Goal: Task Accomplishment & Management: Complete application form

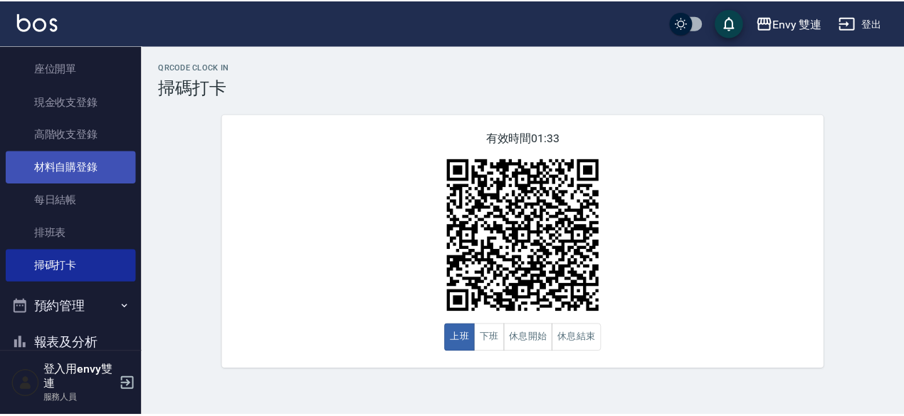
scroll to position [141, 0]
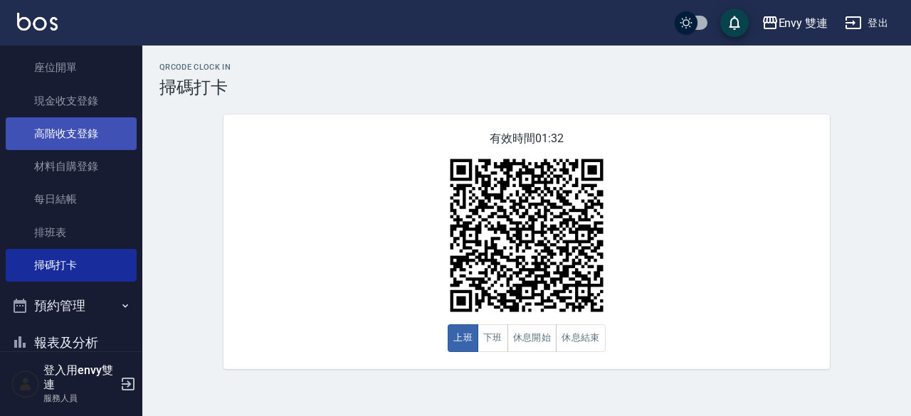
click at [84, 122] on link "高階收支登錄" at bounding box center [71, 133] width 131 height 33
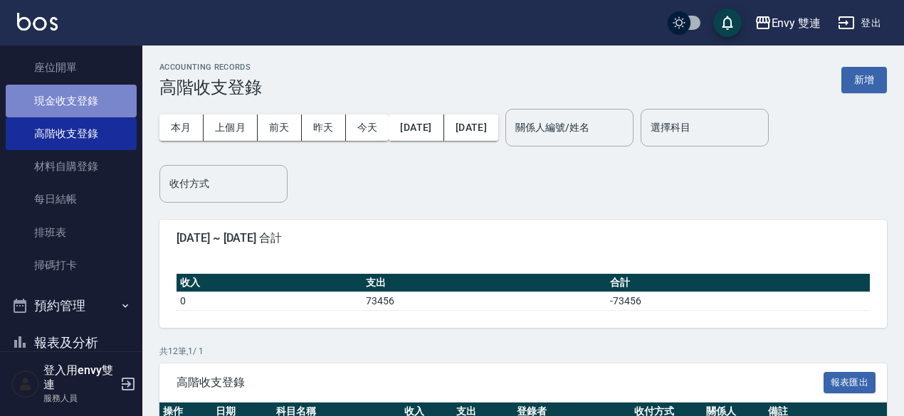
click at [83, 102] on link "現金收支登錄" at bounding box center [71, 101] width 131 height 33
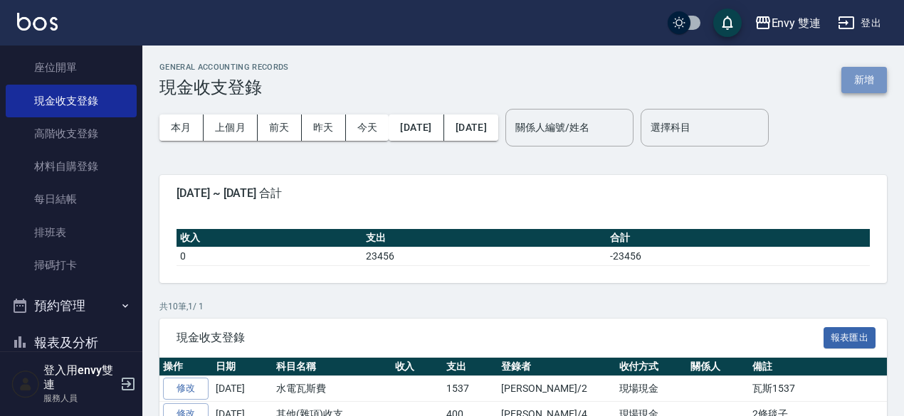
click at [861, 80] on button "新增" at bounding box center [864, 80] width 46 height 26
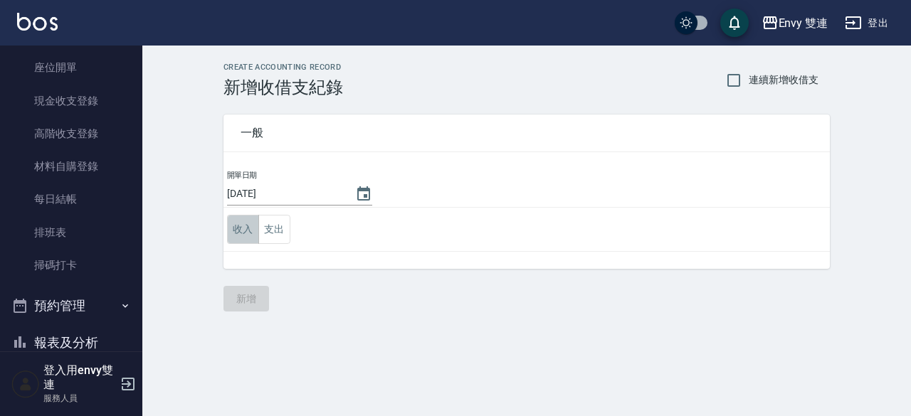
click at [251, 223] on button "收入" at bounding box center [243, 229] width 32 height 29
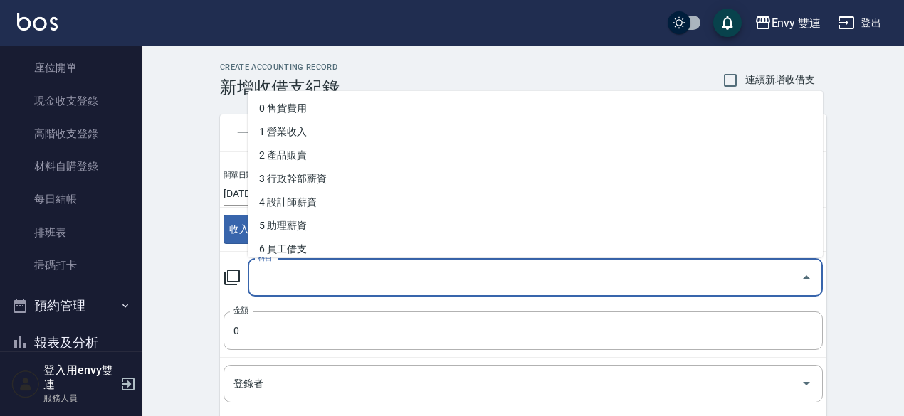
click at [358, 283] on input "科目" at bounding box center [524, 278] width 541 height 25
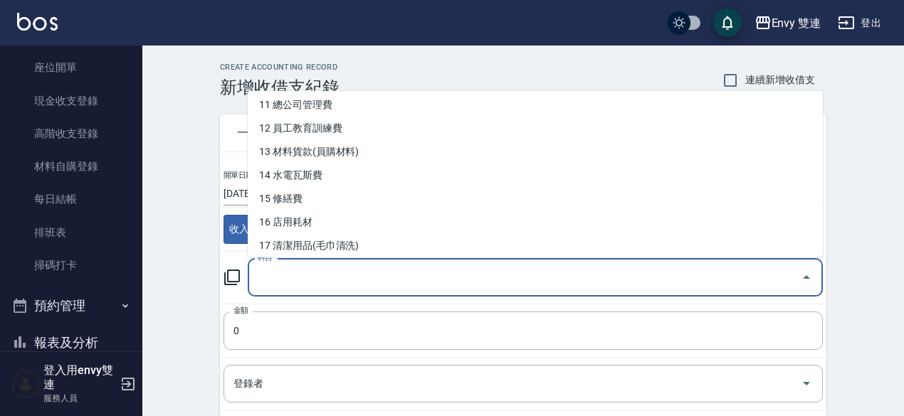
scroll to position [267, 0]
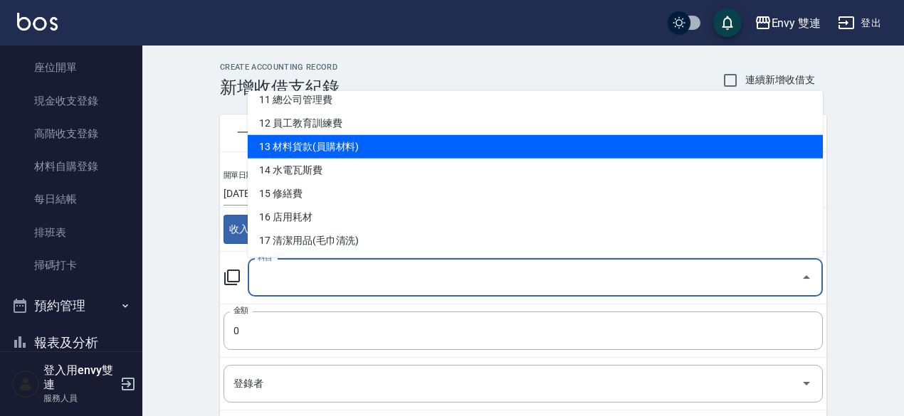
click at [325, 145] on li "13 材料貨款(員購材料)" at bounding box center [535, 146] width 575 height 23
type input "13 材料貨款(員購材料)"
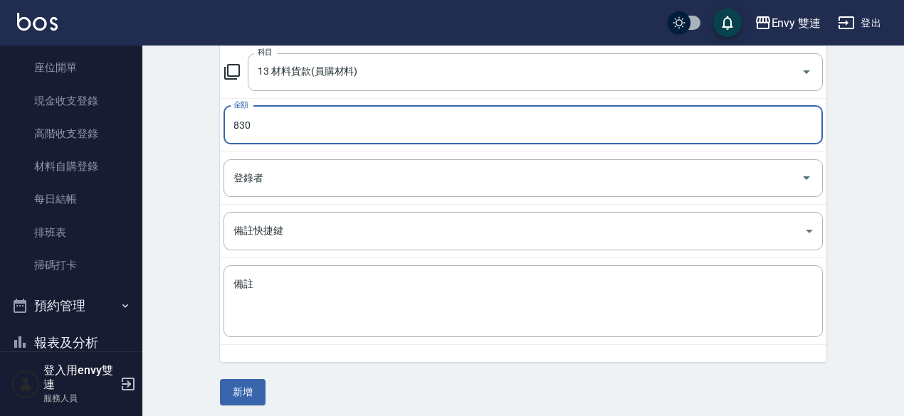
scroll to position [209, 0]
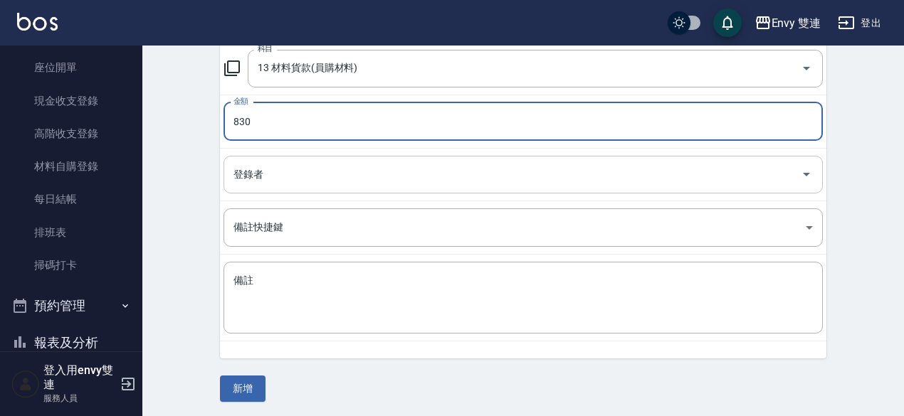
type input "830"
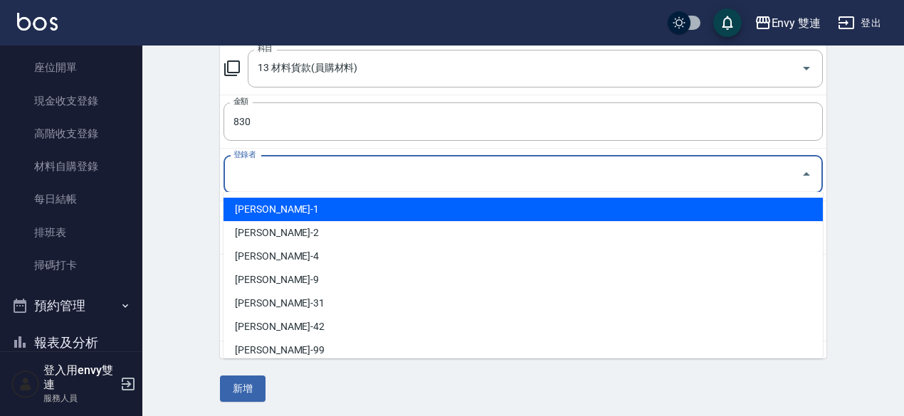
click at [380, 165] on input "登錄者" at bounding box center [512, 174] width 565 height 25
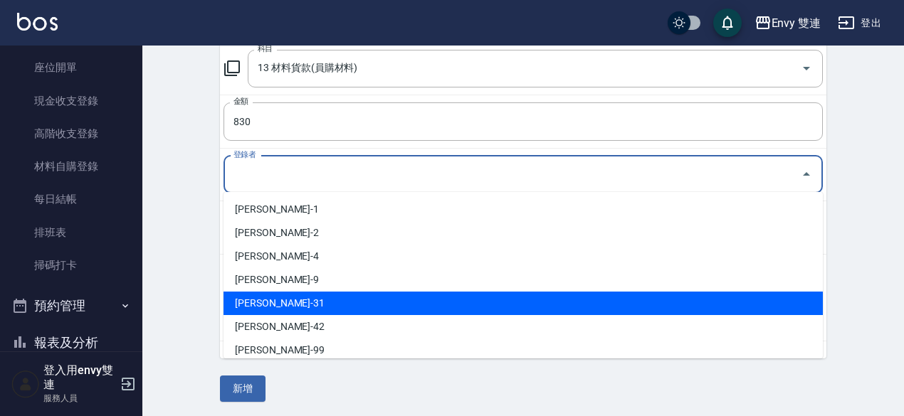
click at [330, 305] on li "[PERSON_NAME]-31" at bounding box center [523, 303] width 599 height 23
type input "[PERSON_NAME]-31"
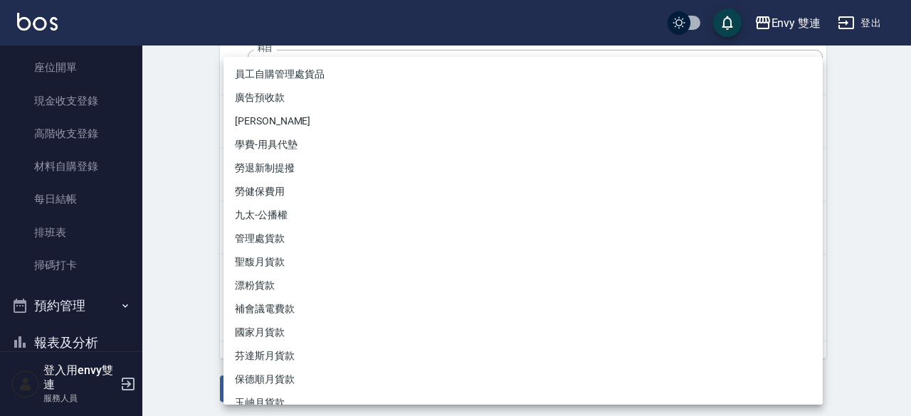
click at [337, 216] on body "Envy 雙連 登出 櫃檯作業 打帳單 帳單列表 掛單列表 座位開單 現金收支登錄 高階收支登錄 材料自購登錄 每日結帳 排班表 掃碼打卡 預約管理 預約管理…" at bounding box center [455, 105] width 911 height 629
click at [206, 265] on div at bounding box center [455, 208] width 911 height 416
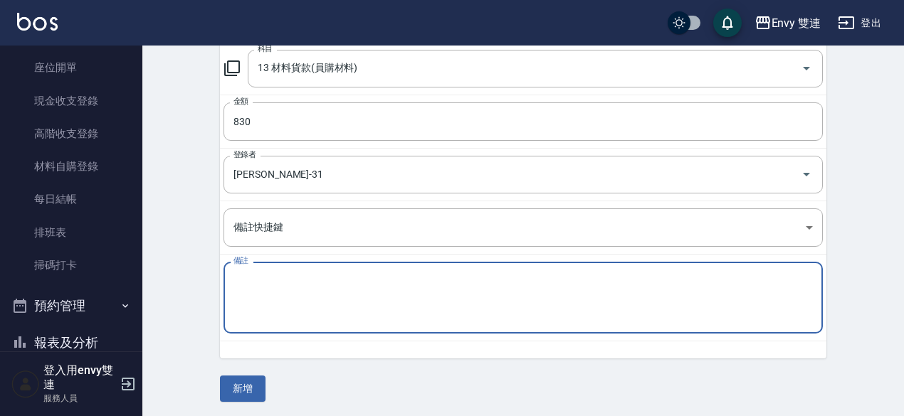
click at [271, 275] on textarea "備註" at bounding box center [522, 298] width 579 height 48
type textarea "冷燙藥水 優油"
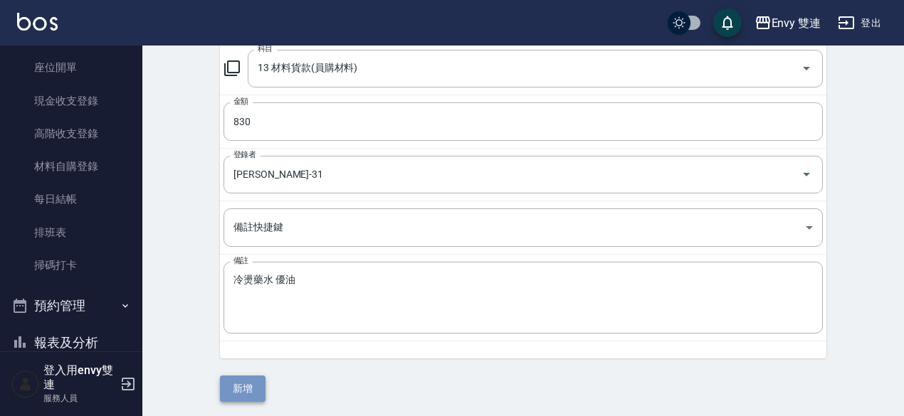
click at [241, 394] on button "新增" at bounding box center [243, 389] width 46 height 26
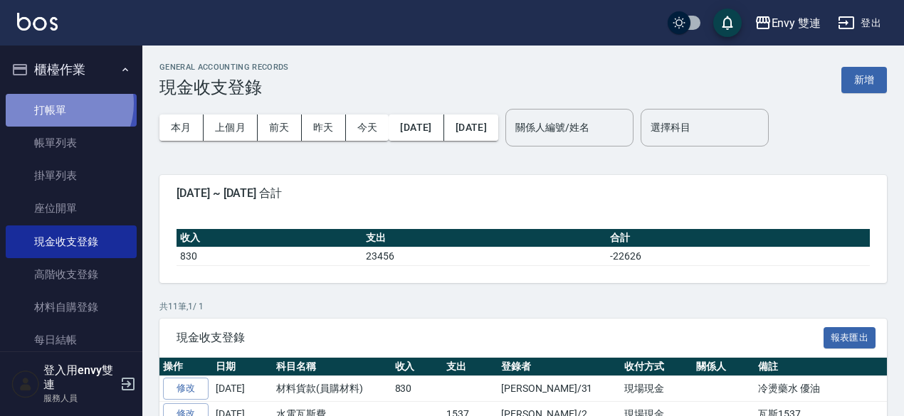
click at [60, 103] on link "打帳單" at bounding box center [71, 110] width 131 height 33
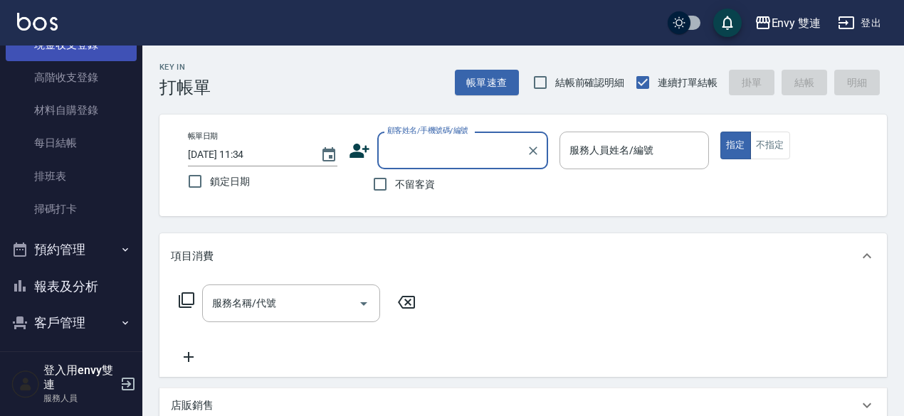
scroll to position [198, 0]
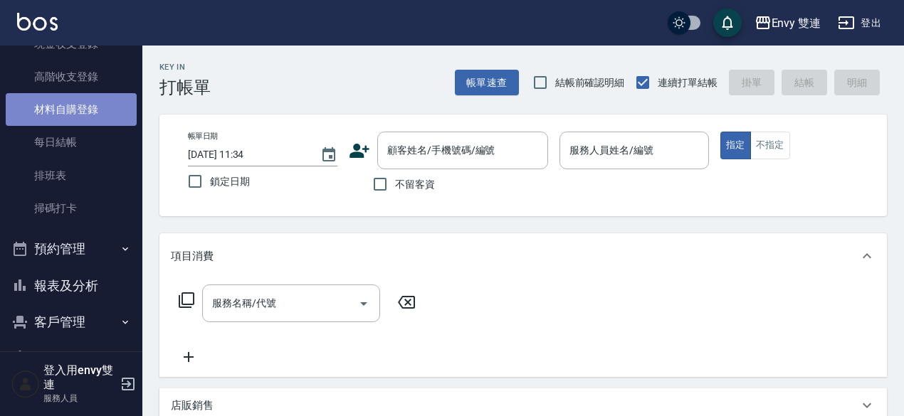
click at [85, 105] on link "材料自購登錄" at bounding box center [71, 109] width 131 height 33
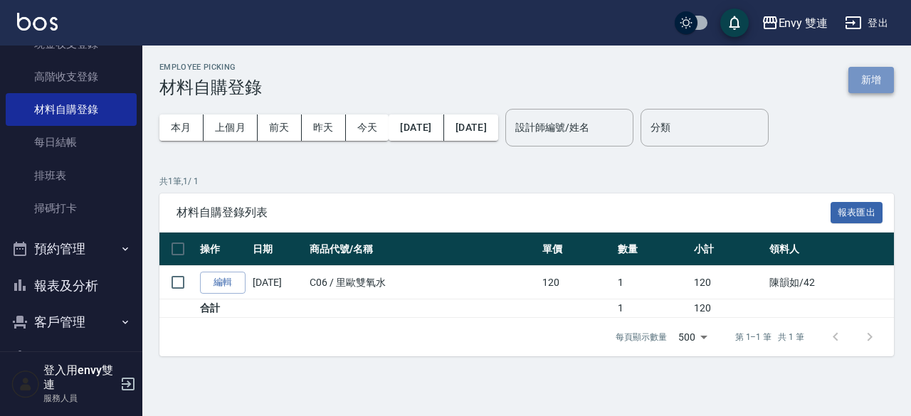
click at [866, 67] on button "新增" at bounding box center [872, 80] width 46 height 26
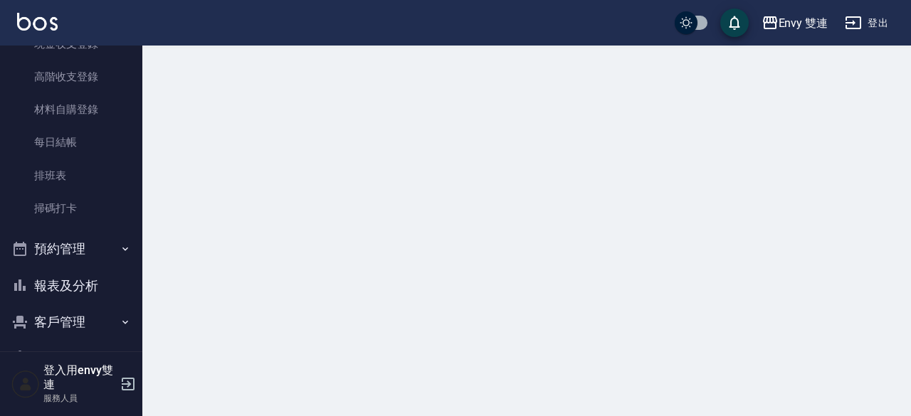
click at [866, 66] on div at bounding box center [455, 208] width 911 height 416
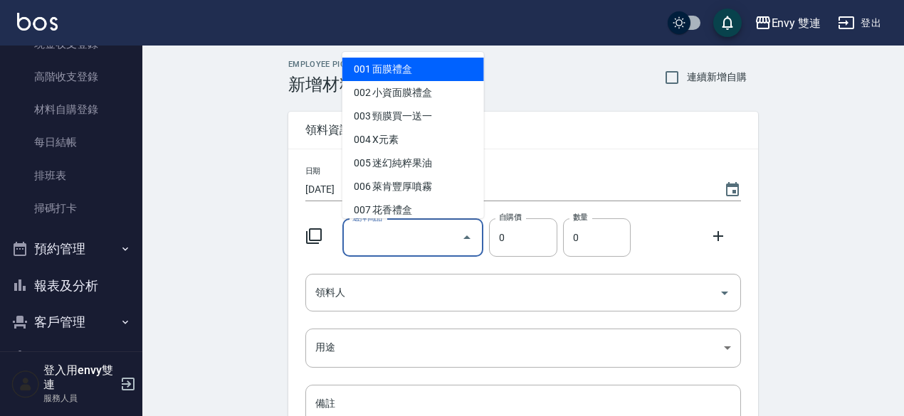
click at [416, 226] on input "選擇商品" at bounding box center [402, 238] width 107 height 25
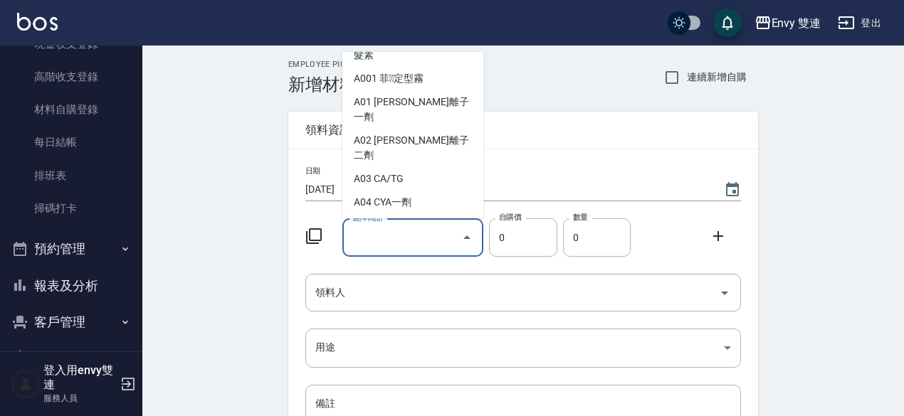
scroll to position [341, 0]
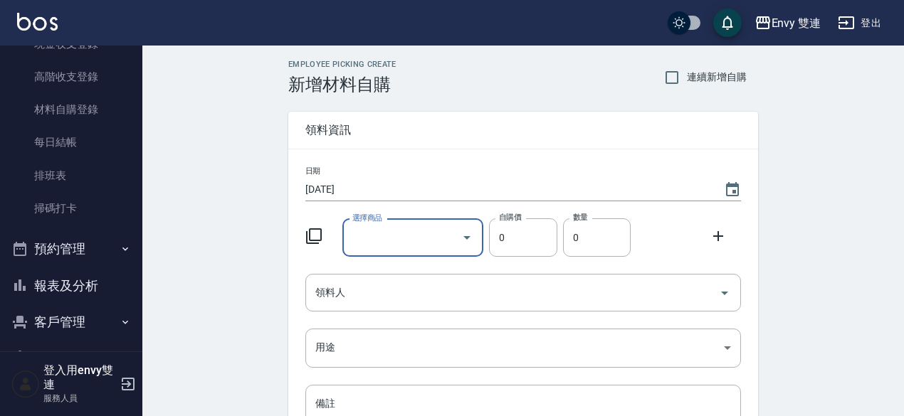
click at [390, 237] on input "選擇商品" at bounding box center [402, 238] width 107 height 25
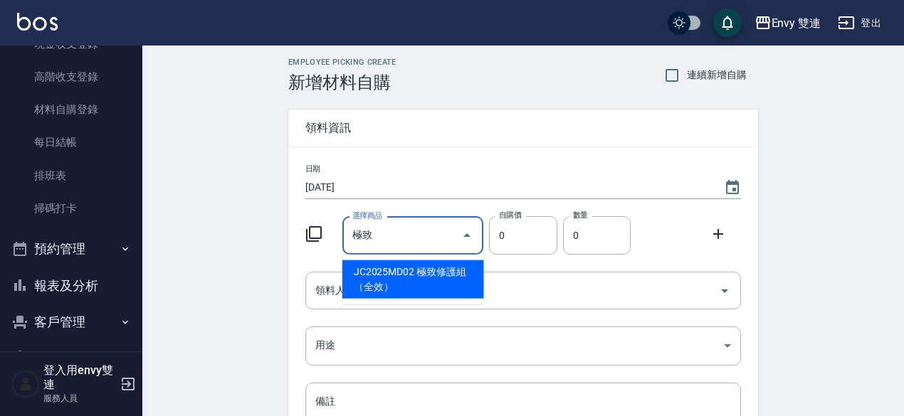
type input "及"
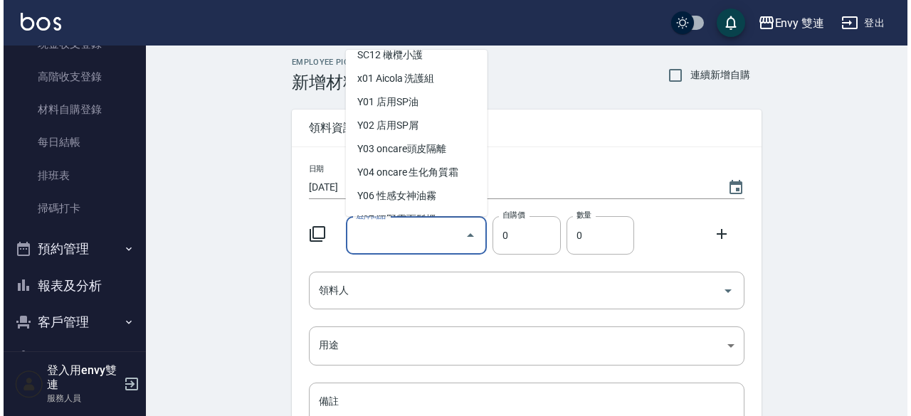
scroll to position [4574, 0]
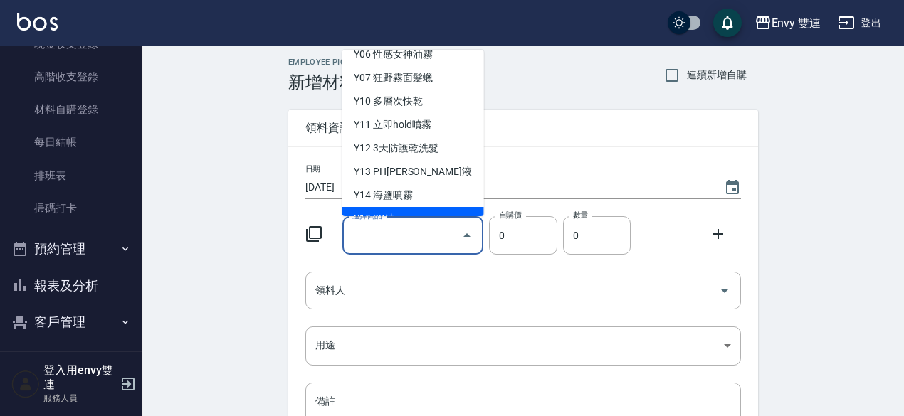
click at [316, 235] on icon at bounding box center [313, 234] width 17 height 17
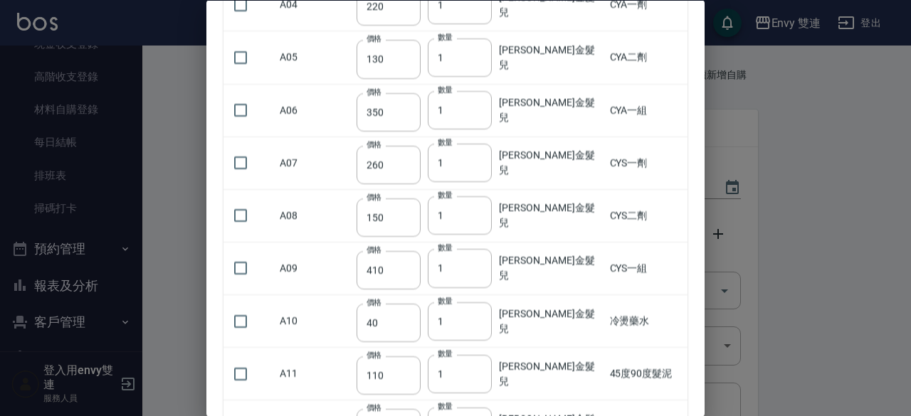
scroll to position [1228, 0]
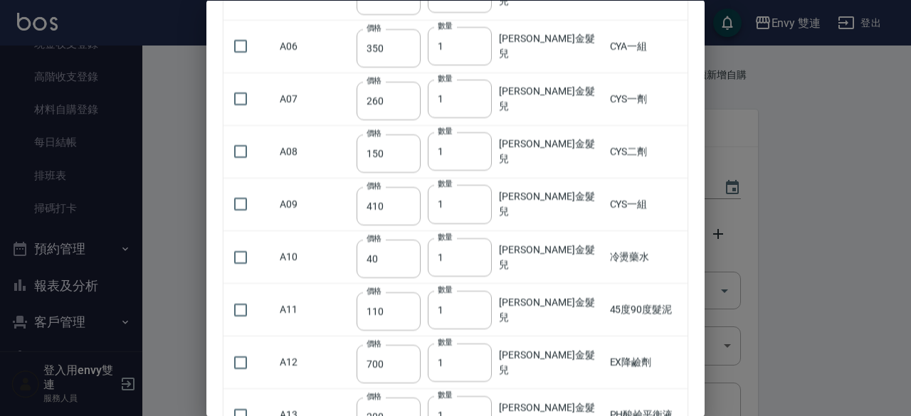
click at [189, 167] on div at bounding box center [455, 208] width 911 height 416
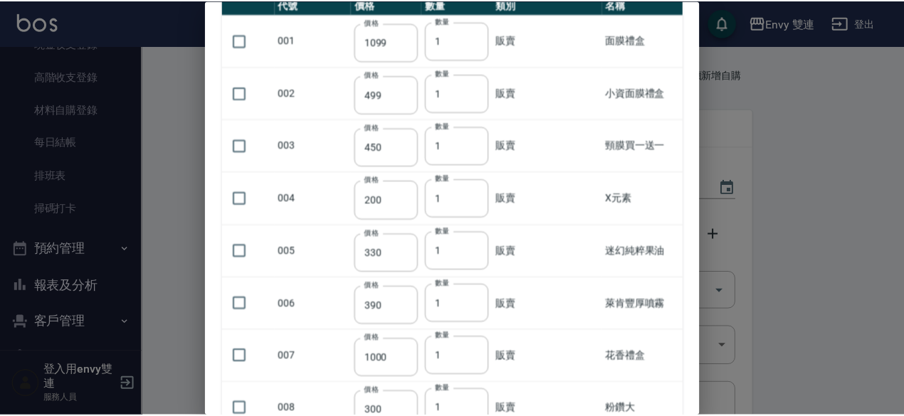
scroll to position [0, 0]
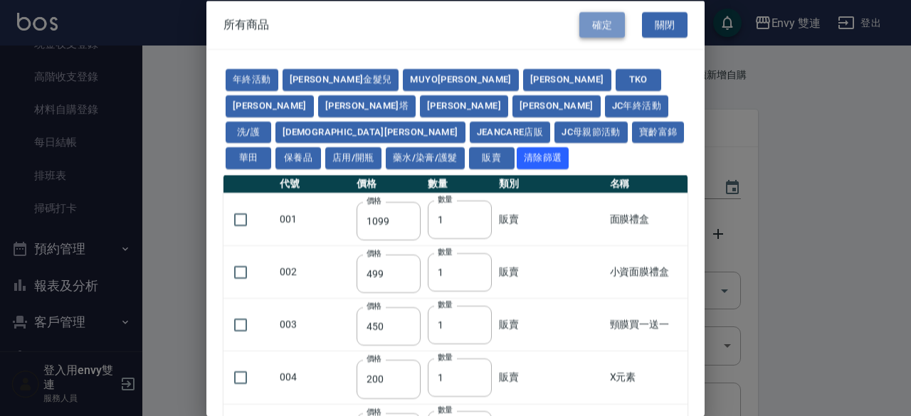
click at [604, 36] on button "確定" at bounding box center [602, 24] width 46 height 26
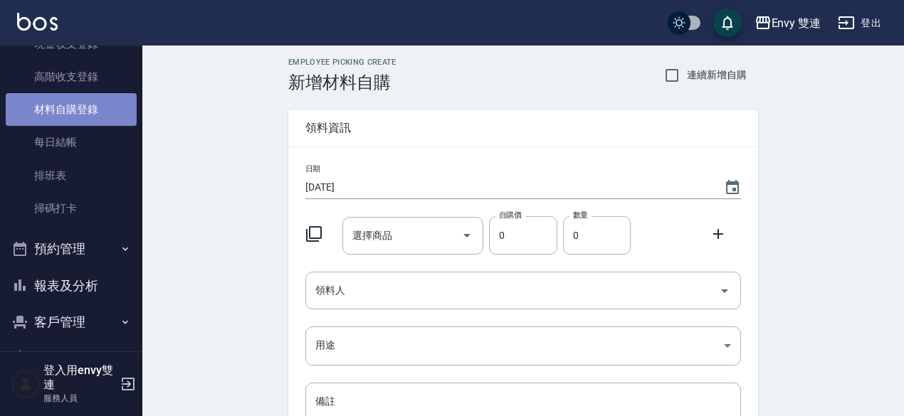
click at [80, 103] on link "材料自購登錄" at bounding box center [71, 109] width 131 height 33
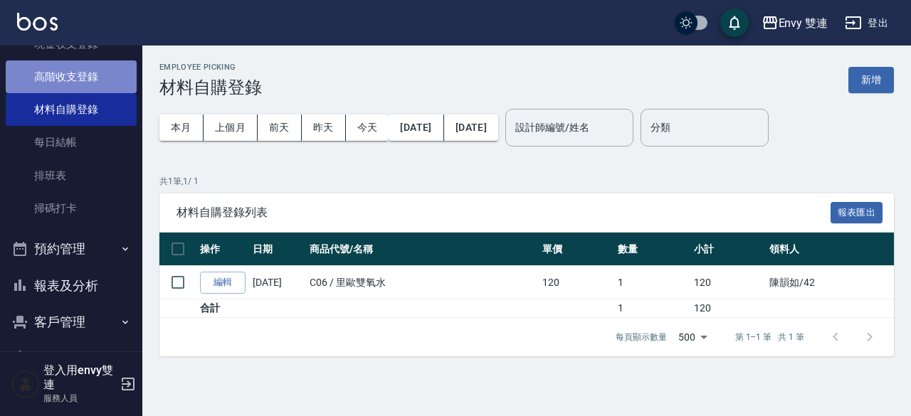
click at [77, 69] on link "高階收支登錄" at bounding box center [71, 77] width 131 height 33
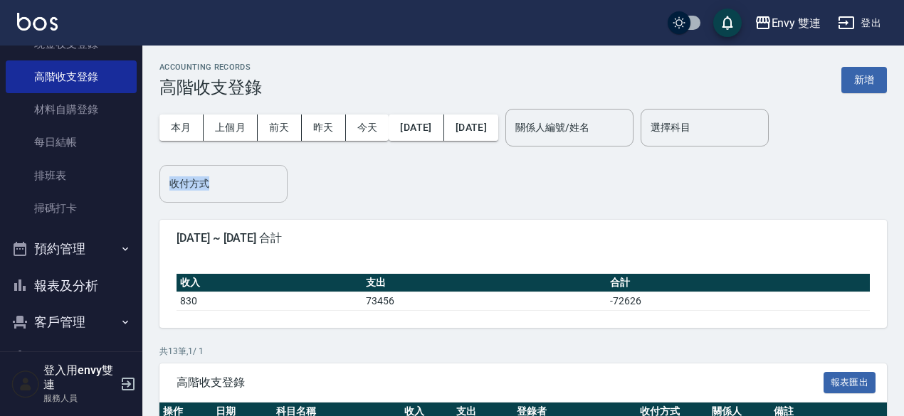
click at [224, 166] on div "本月 上個月 [DATE] [DATE] [DATE] [DATE] [DATE] 關係人編號/姓名 關係人編號/姓名 選擇科目 選擇科目 收付方式 收付方式" at bounding box center [523, 150] width 728 height 105
click at [846, 85] on button "新增" at bounding box center [864, 80] width 46 height 26
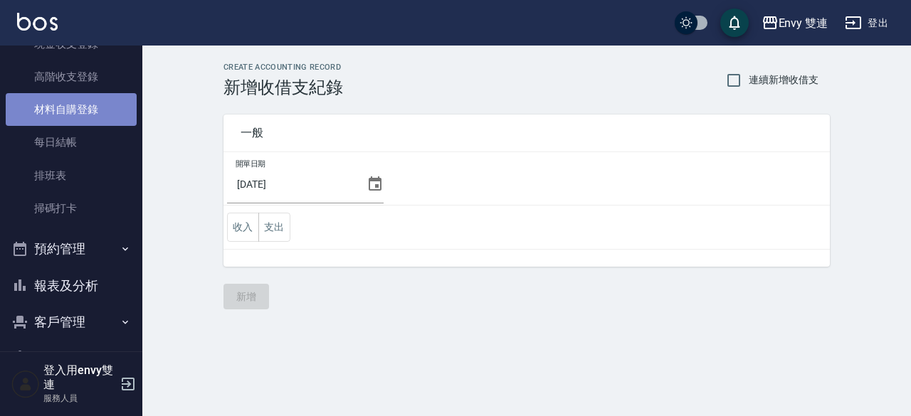
click at [79, 116] on link "材料自購登錄" at bounding box center [71, 109] width 131 height 33
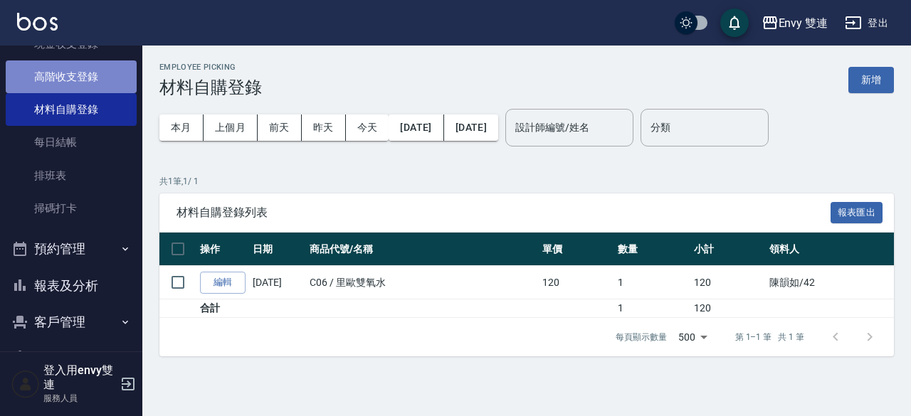
click at [76, 78] on link "高階收支登錄" at bounding box center [71, 77] width 131 height 33
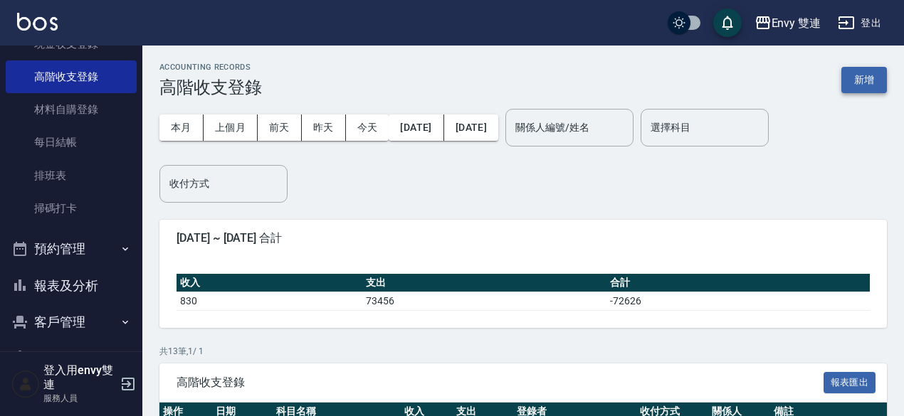
click at [861, 78] on button "新增" at bounding box center [864, 80] width 46 height 26
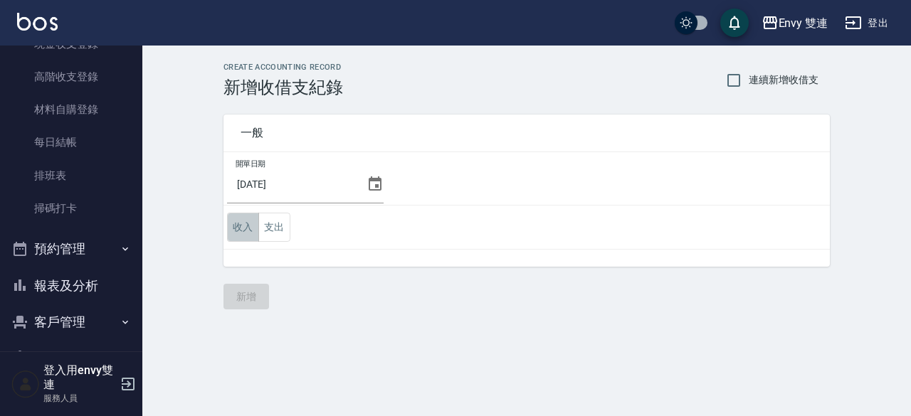
click at [249, 221] on button "收入" at bounding box center [243, 227] width 32 height 29
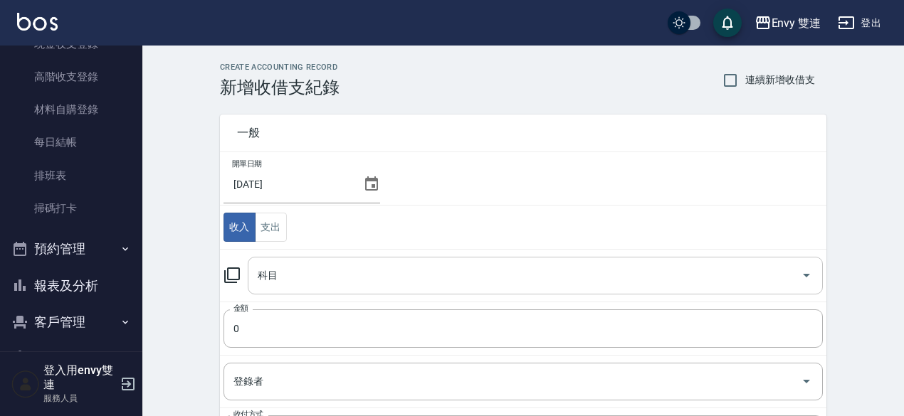
click at [319, 257] on div "科目" at bounding box center [535, 276] width 575 height 38
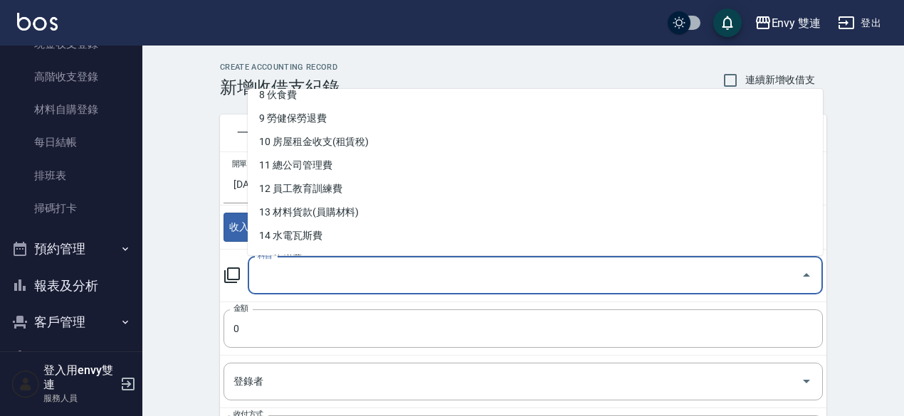
scroll to position [206, 0]
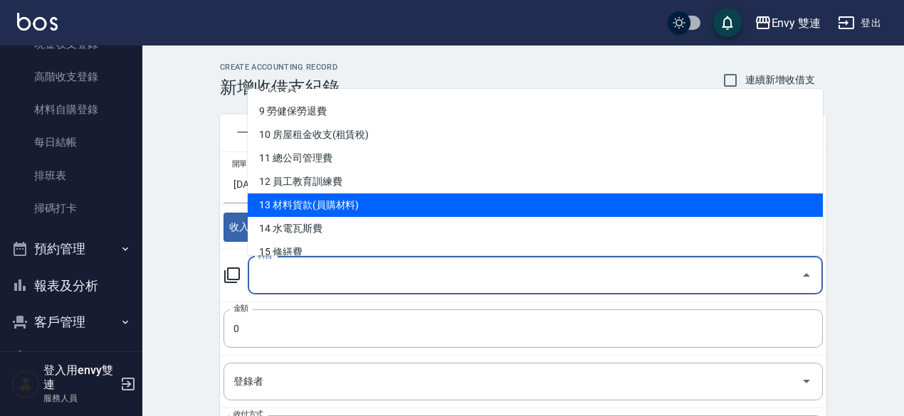
click at [344, 199] on li "13 材料貨款(員購材料)" at bounding box center [535, 205] width 575 height 23
type input "13 材料貨款(員購材料)"
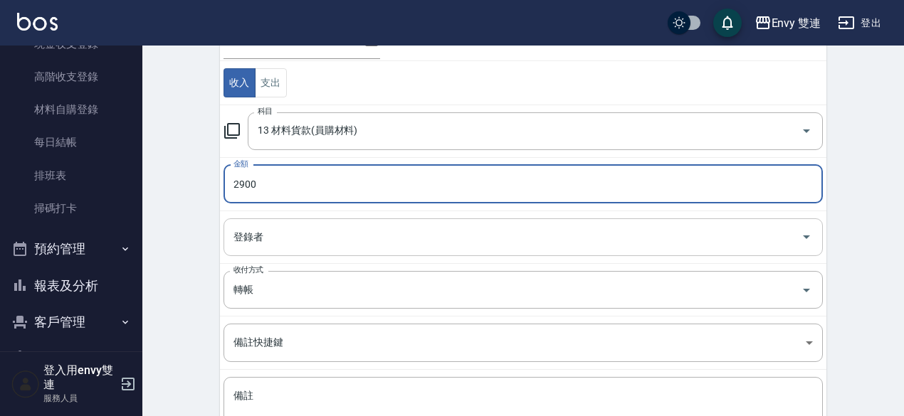
scroll to position [145, 0]
type input "2900"
click at [283, 224] on input "登錄者" at bounding box center [512, 236] width 565 height 25
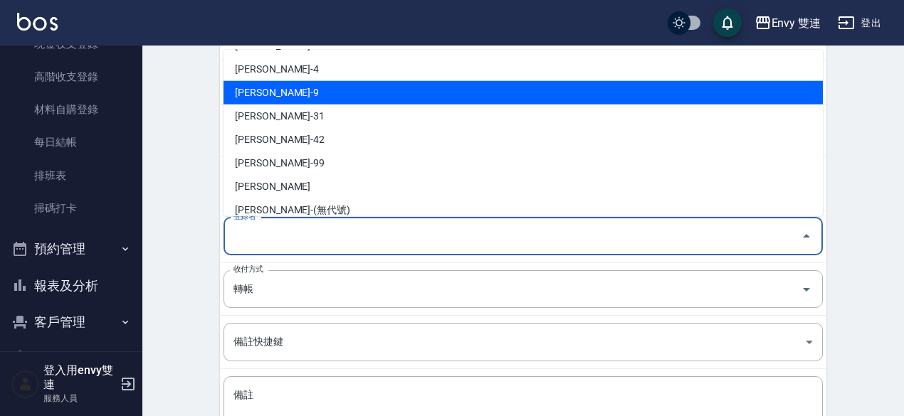
scroll to position [46, 0]
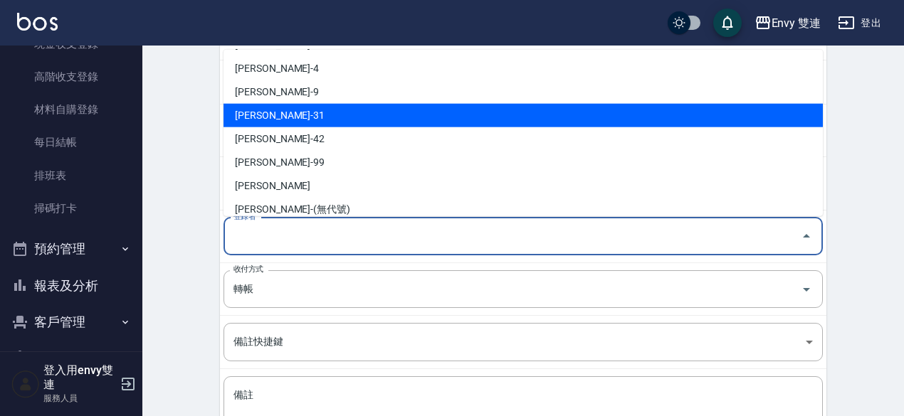
click at [298, 112] on li "[PERSON_NAME]-31" at bounding box center [523, 115] width 599 height 23
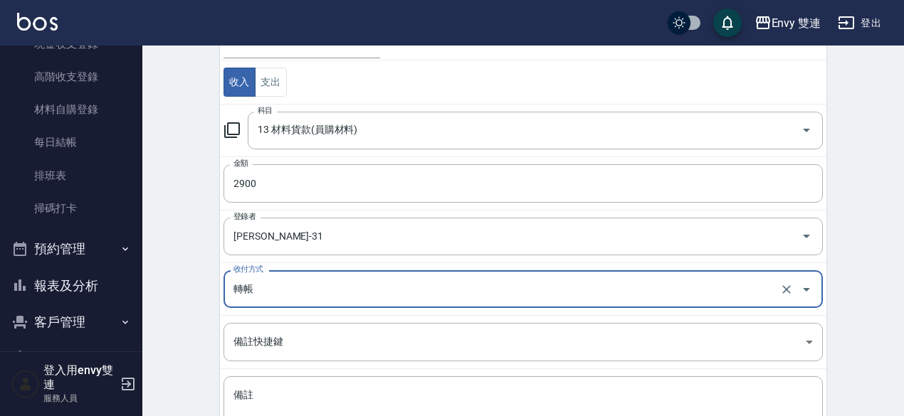
type input "[PERSON_NAME]-31"
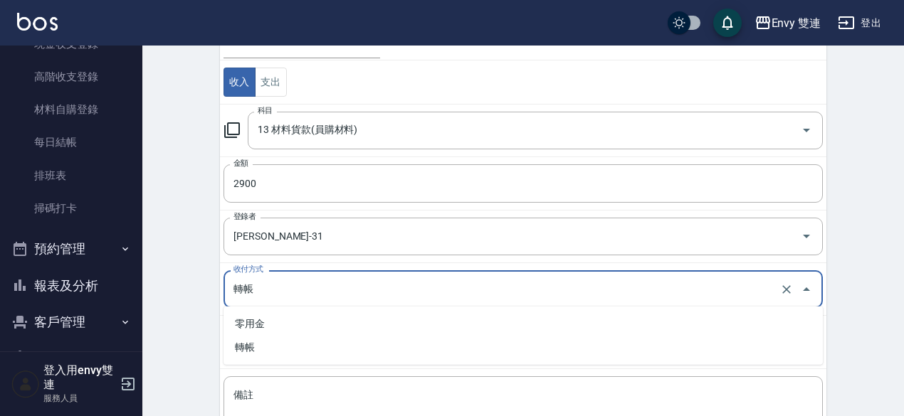
click at [278, 283] on input "轉帳" at bounding box center [503, 289] width 547 height 25
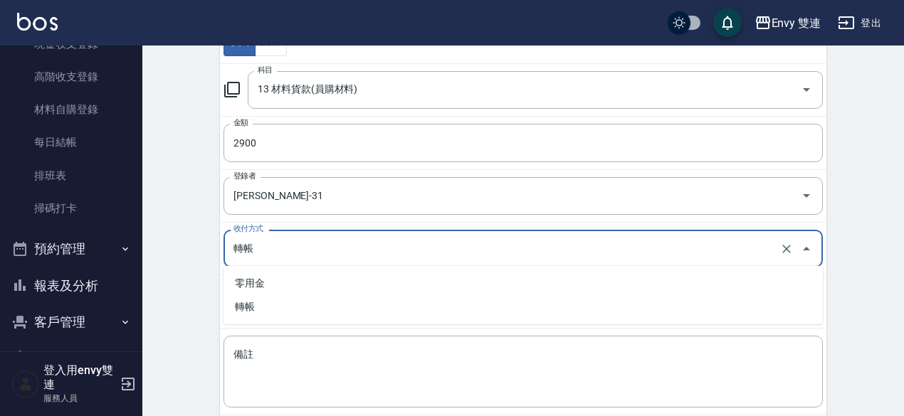
scroll to position [187, 0]
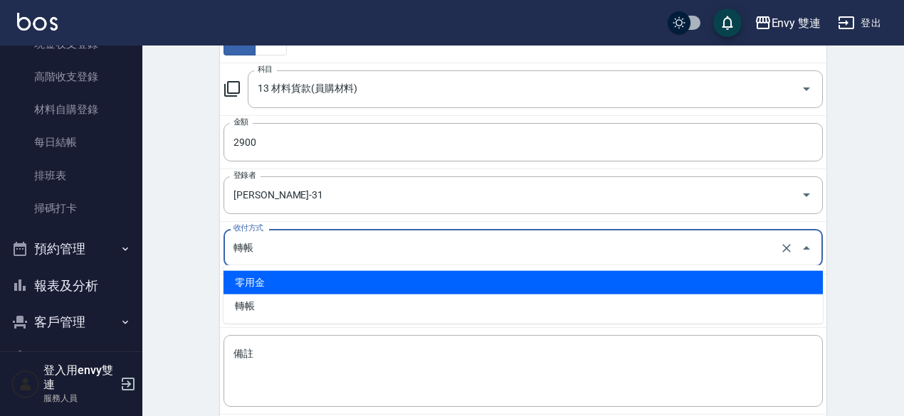
click at [306, 278] on li "零用金" at bounding box center [523, 282] width 599 height 23
type input "零用金"
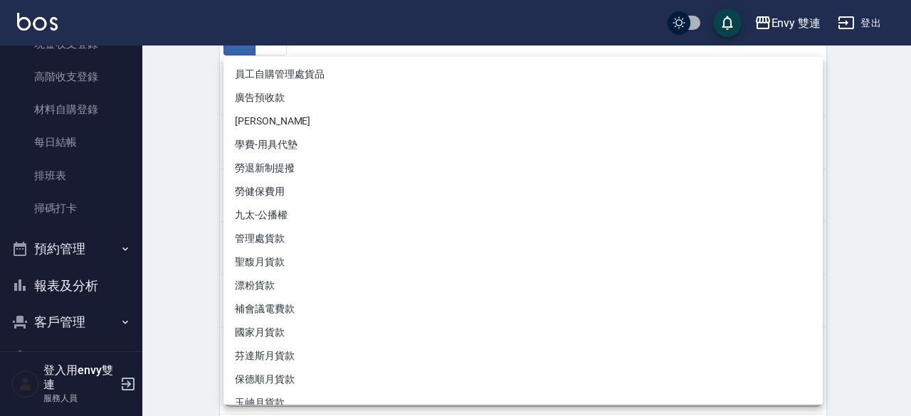
click at [303, 284] on body "Envy 雙連 登出 櫃檯作業 打帳單 帳單列表 掛單列表 座位開單 現金收支登錄 高階收支登錄 材料自購登錄 每日結帳 排班表 掃碼打卡 預約管理 預約管理…" at bounding box center [455, 152] width 911 height 679
click at [197, 220] on div at bounding box center [455, 208] width 911 height 416
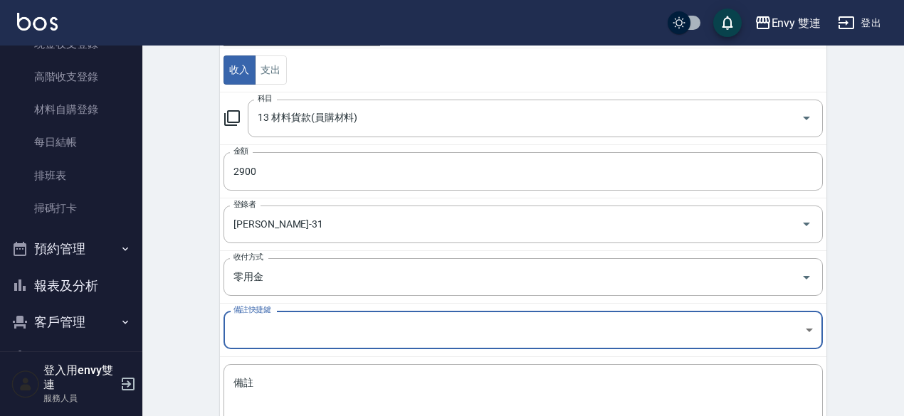
scroll to position [165, 0]
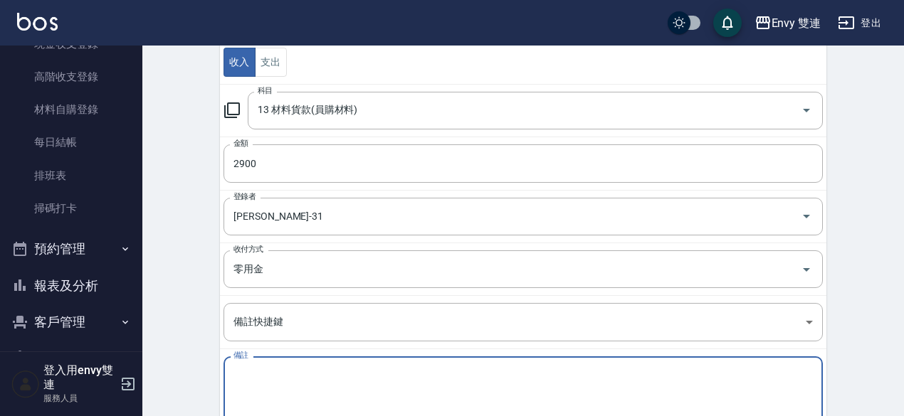
click at [290, 381] on textarea "備註" at bounding box center [522, 393] width 579 height 48
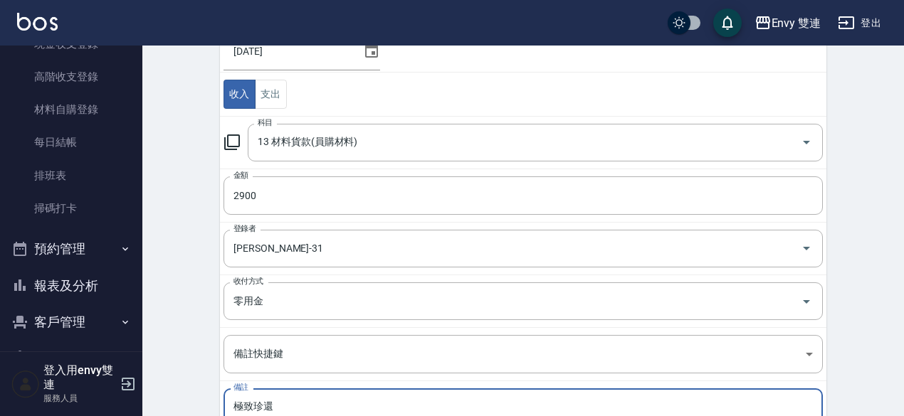
scroll to position [136, 0]
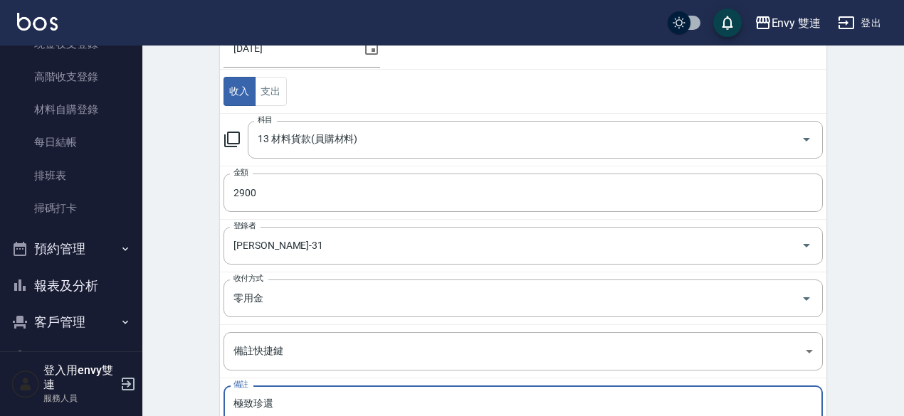
click at [317, 406] on textarea "極致珍還" at bounding box center [522, 422] width 579 height 48
click at [317, 406] on textarea "極致處女羽毛18吋髮片2400" at bounding box center [522, 422] width 579 height 48
click at [361, 399] on textarea "極致處女羽毛18吋髮片2400" at bounding box center [522, 422] width 579 height 48
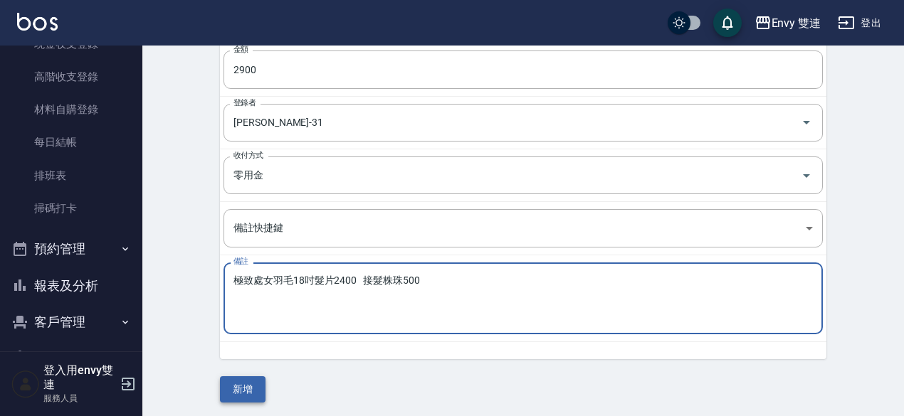
type textarea "極致處女羽毛18吋髮片2400 接髮株珠500"
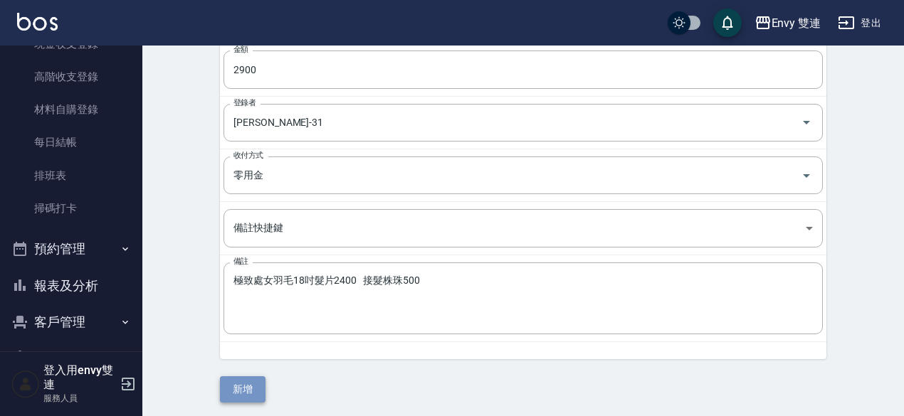
click at [253, 385] on button "新增" at bounding box center [243, 390] width 46 height 26
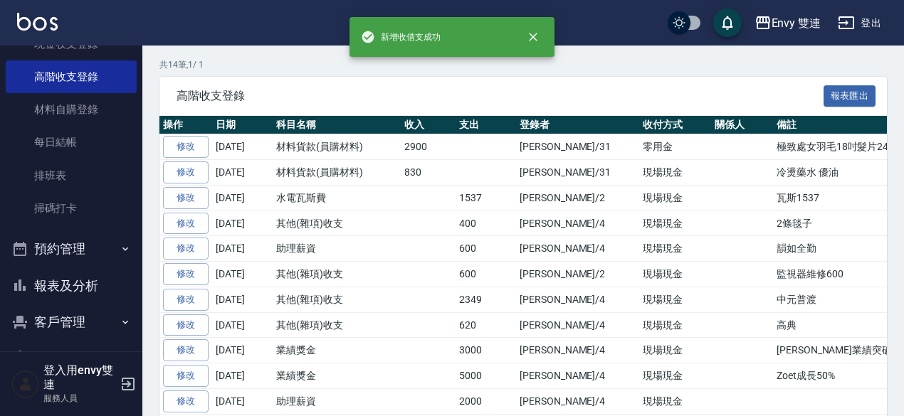
scroll to position [283, 0]
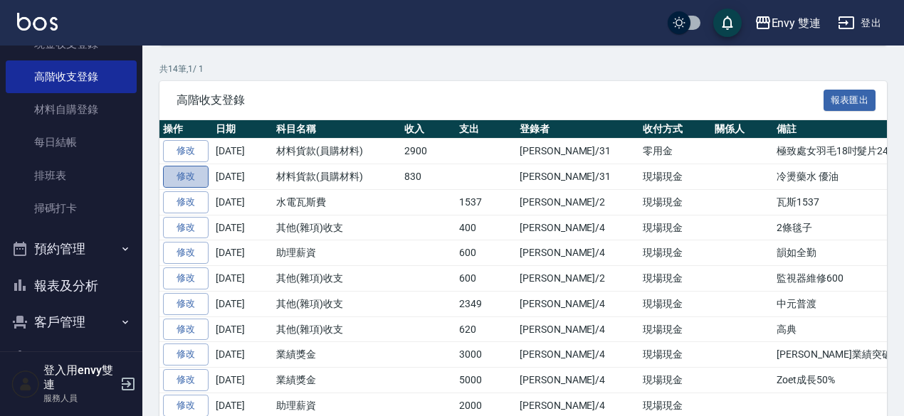
click at [188, 183] on link "修改" at bounding box center [186, 177] width 46 height 22
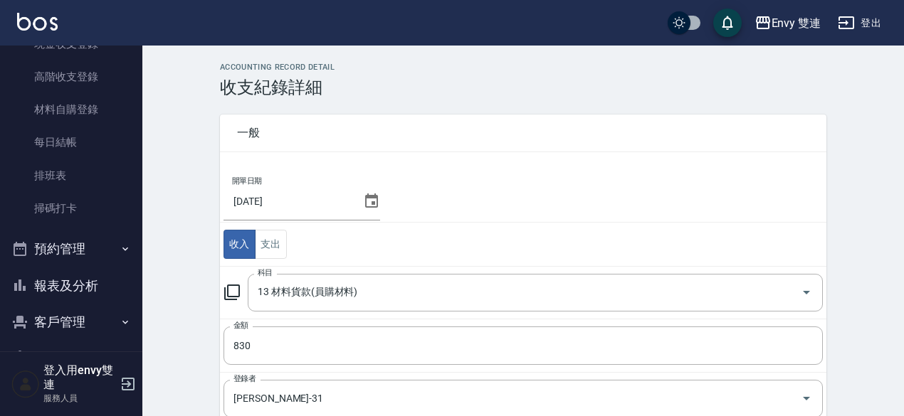
scroll to position [276, 0]
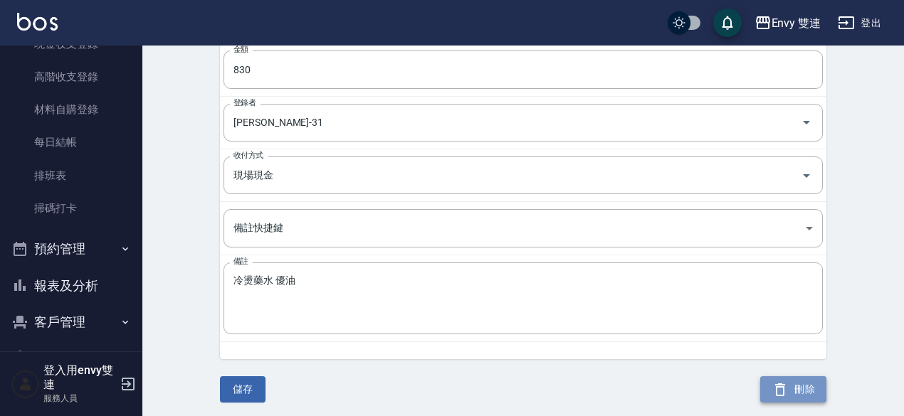
click at [798, 386] on button "刪除" at bounding box center [793, 390] width 66 height 26
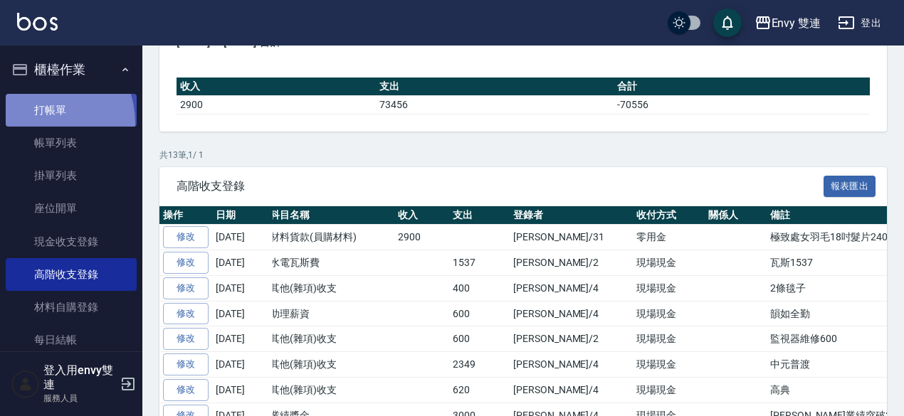
click at [40, 122] on link "打帳單" at bounding box center [71, 110] width 131 height 33
